Goal: Task Accomplishment & Management: Use online tool/utility

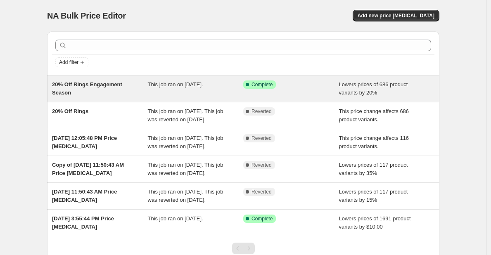
click at [110, 86] on span "20% Off Rings Engagement Season" at bounding box center [87, 88] width 70 height 14
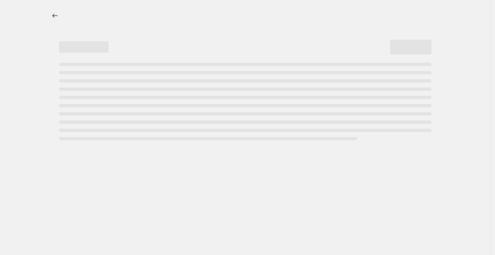
select select "percentage"
select select "pp"
select select "collection"
select select "not_equal"
select select "collection"
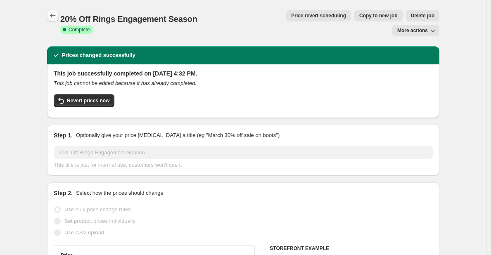
click at [54, 16] on icon "Price change jobs" at bounding box center [53, 16] width 8 height 8
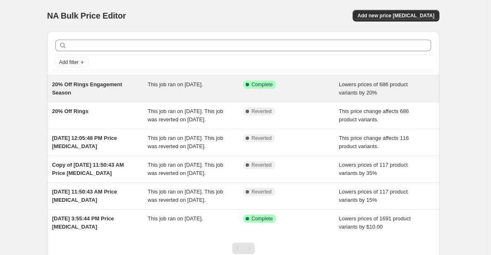
click at [101, 86] on span "20% Off Rings Engagement Season" at bounding box center [87, 88] width 70 height 14
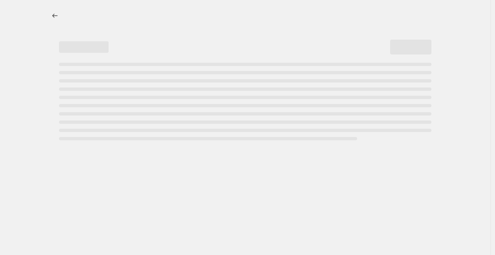
select select "percentage"
select select "pp"
select select "collection"
select select "not_equal"
select select "collection"
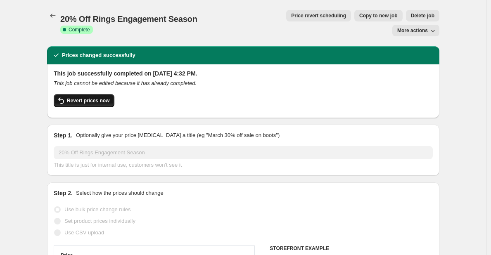
click at [80, 97] on span "Revert prices now" at bounding box center [88, 100] width 43 height 7
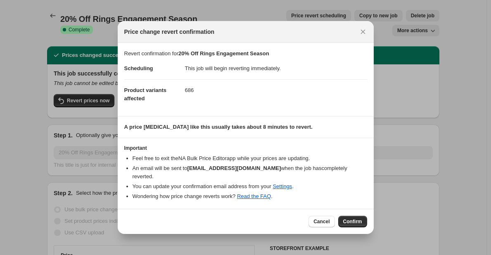
click at [347, 219] on span "Confirm" at bounding box center [352, 222] width 19 height 7
